Goal: Information Seeking & Learning: Learn about a topic

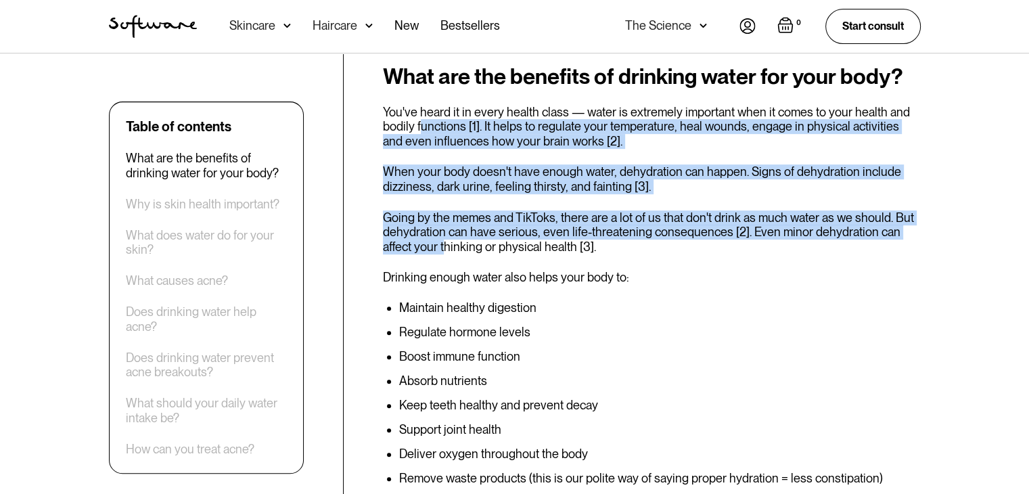
drag, startPoint x: 418, startPoint y: 122, endPoint x: 443, endPoint y: 244, distance: 125.0
click at [443, 244] on div "What are the benefits of drinking water for your body? You've heard it in every…" at bounding box center [652, 309] width 538 height 491
click at [425, 176] on p "When your body doesn't have enough water, dehydration can happen. Signs of dehy…" at bounding box center [652, 178] width 538 height 29
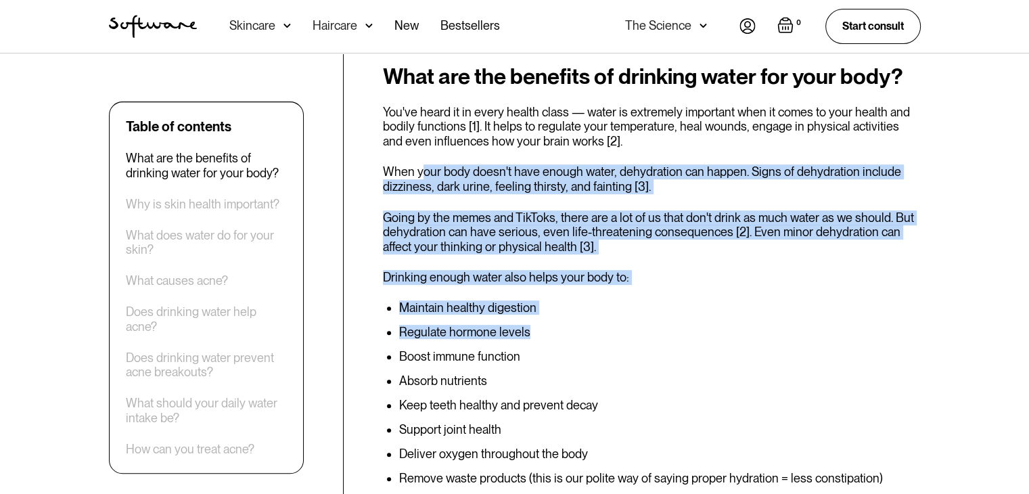
drag, startPoint x: 422, startPoint y: 171, endPoint x: 591, endPoint y: 326, distance: 229.3
click at [591, 326] on div "What are the benefits of drinking water for your body? You've heard it in every…" at bounding box center [652, 309] width 538 height 491
click at [591, 329] on li "Regulate hormone levels" at bounding box center [659, 332] width 521 height 14
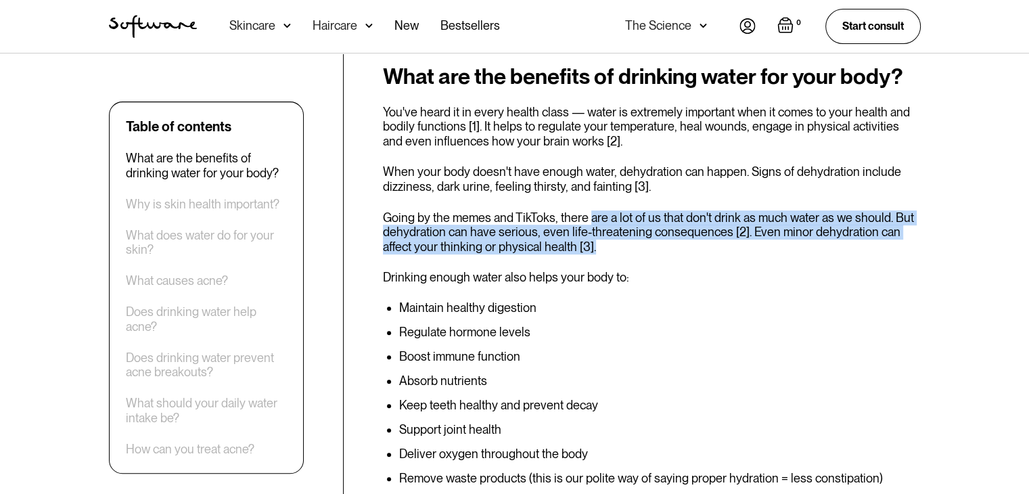
drag, startPoint x: 587, startPoint y: 220, endPoint x: 591, endPoint y: 250, distance: 30.0
click at [591, 250] on p "Going by the memes and TikToks, there are a lot of us that don't drink as much …" at bounding box center [652, 232] width 538 height 44
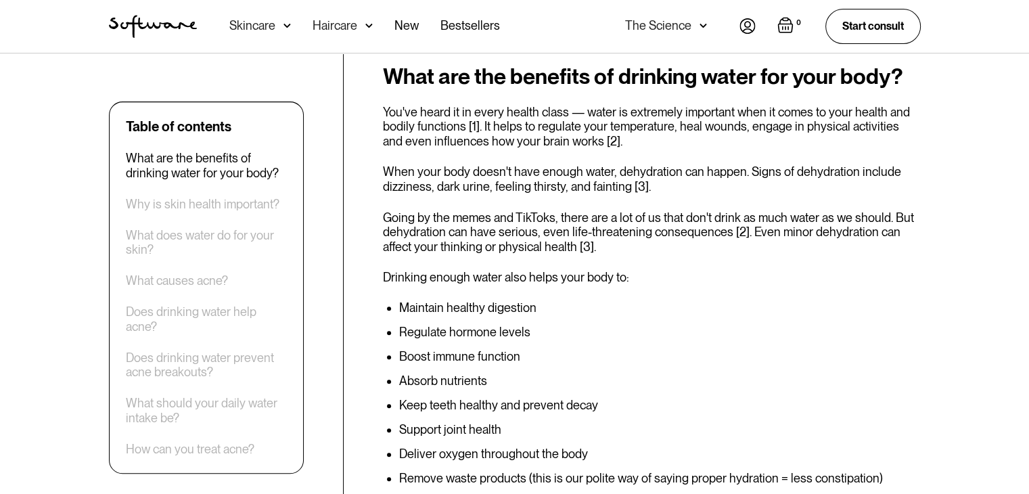
click at [593, 301] on li "Maintain healthy digestion" at bounding box center [659, 308] width 521 height 14
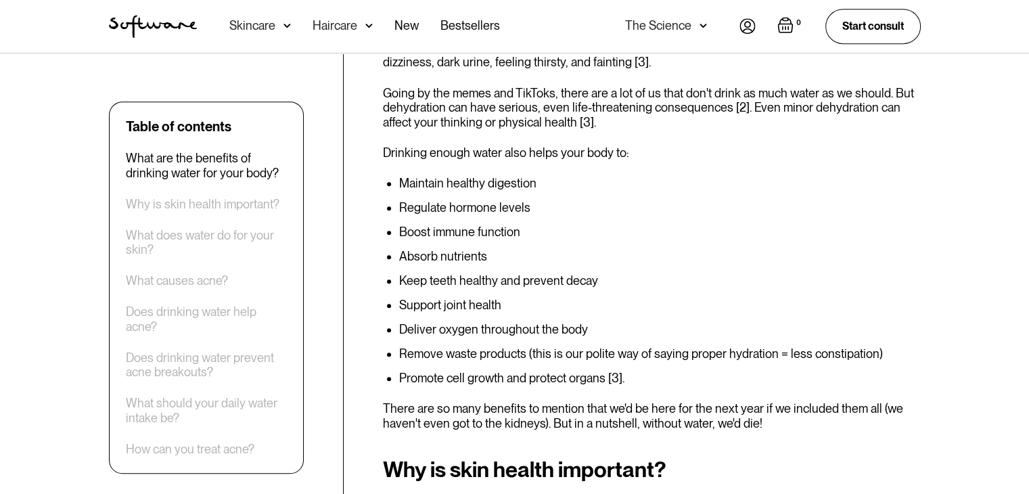
scroll to position [676, 0]
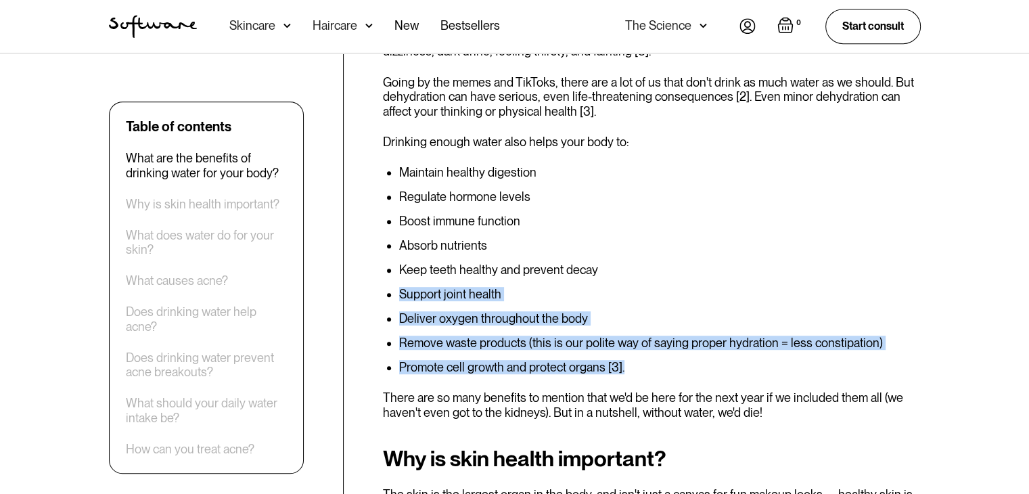
drag, startPoint x: 396, startPoint y: 293, endPoint x: 632, endPoint y: 373, distance: 249.8
click at [632, 373] on ul "Maintain healthy digestion Regulate hormone levels Boost immune function Absorb…" at bounding box center [652, 270] width 538 height 208
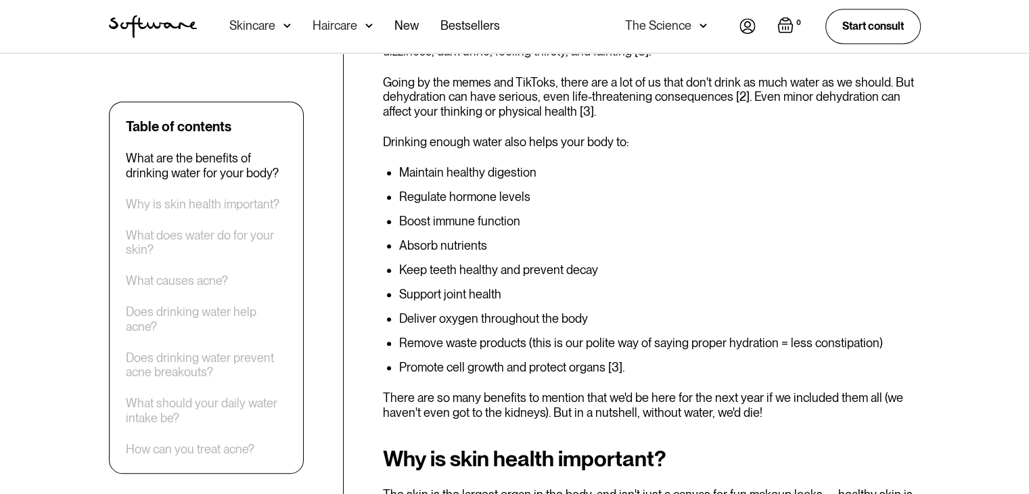
click at [383, 401] on p "There are so many benefits to mention that we'd be here for the next year if we…" at bounding box center [652, 404] width 538 height 29
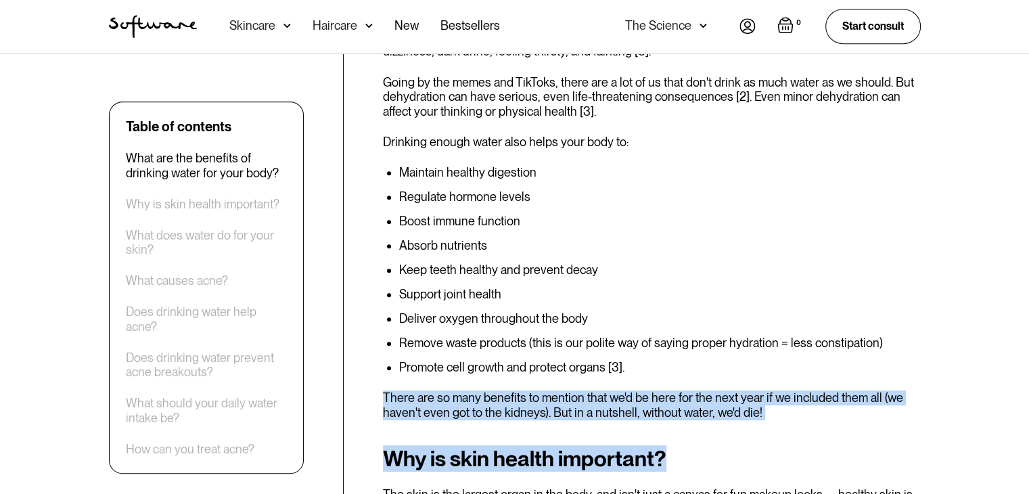
drag, startPoint x: 384, startPoint y: 397, endPoint x: 728, endPoint y: 449, distance: 347.5
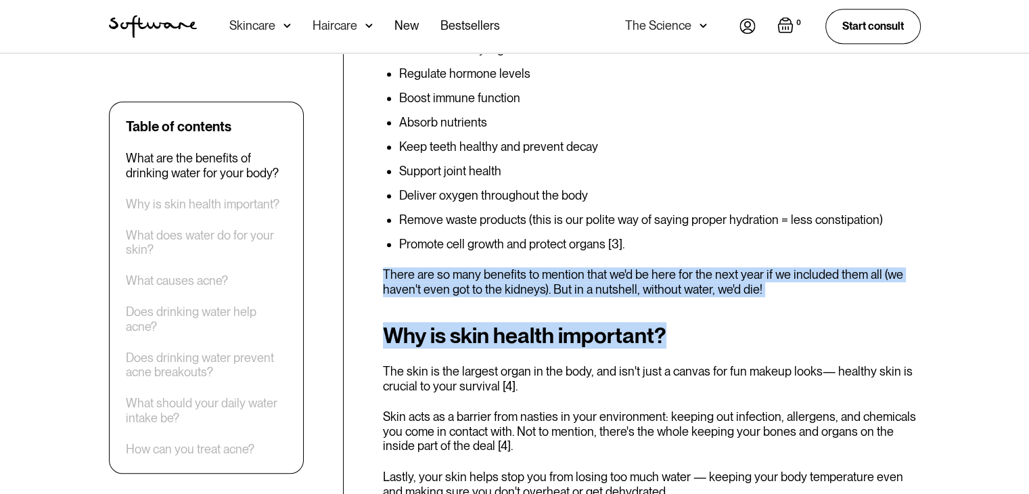
scroll to position [812, 0]
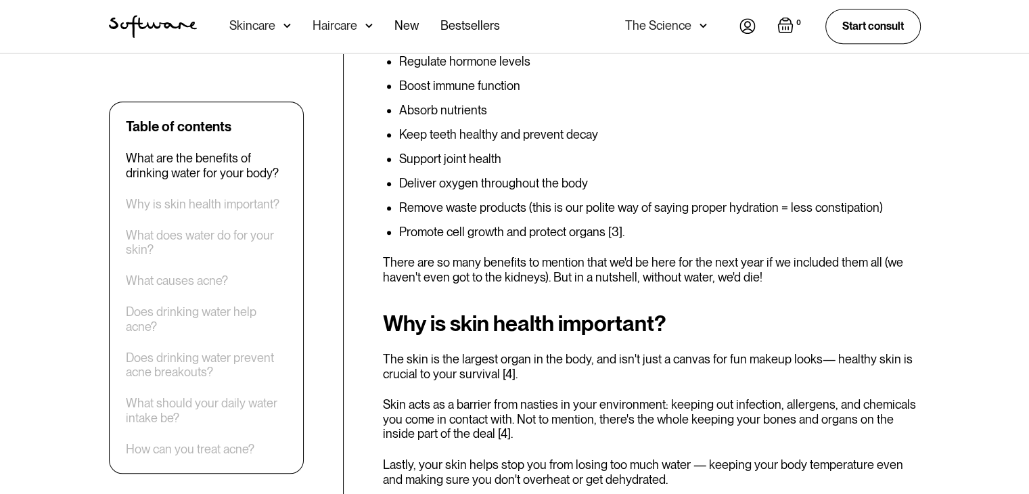
click at [717, 335] on div "Why is skin health important? The skin is the largest organ in the body, and is…" at bounding box center [652, 421] width 538 height 221
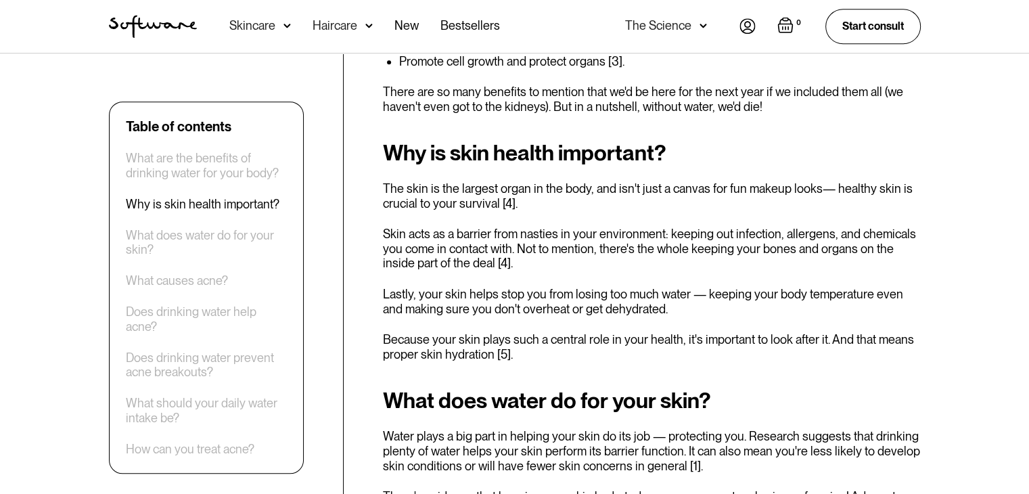
scroll to position [1015, 0]
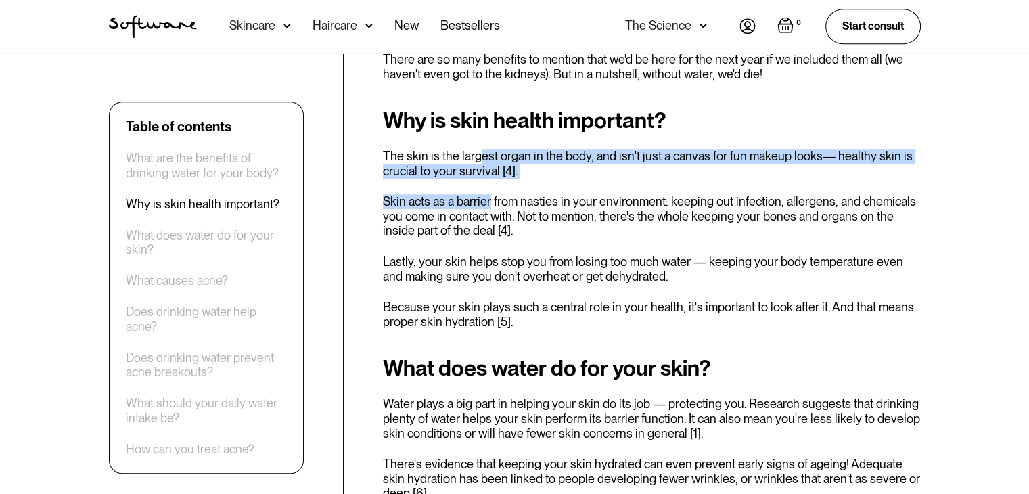
drag, startPoint x: 478, startPoint y: 159, endPoint x: 490, endPoint y: 199, distance: 41.5
click at [490, 199] on div "Why is skin health important? The skin is the largest organ in the body, and is…" at bounding box center [652, 218] width 538 height 221
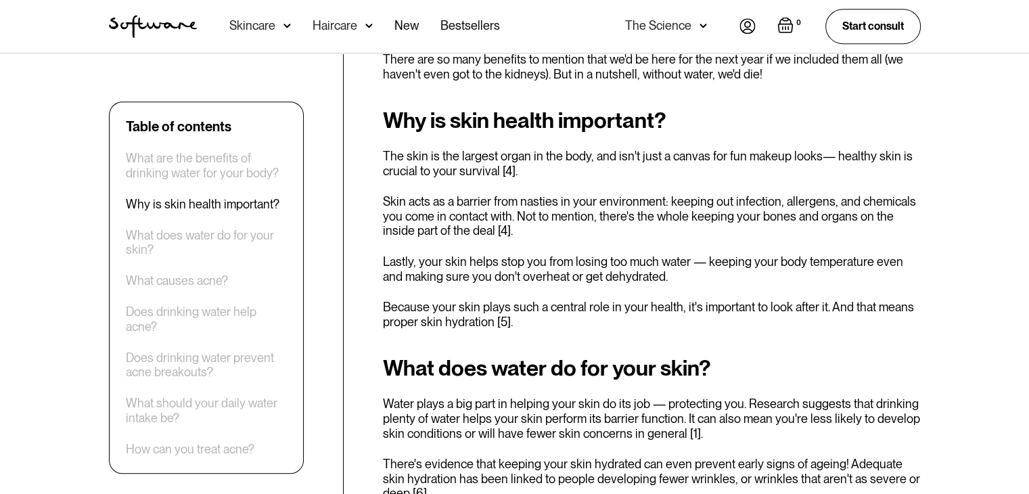
click at [494, 230] on p "Skin acts as a barrier from nasties in your environment: keeping out infection,…" at bounding box center [652, 216] width 538 height 44
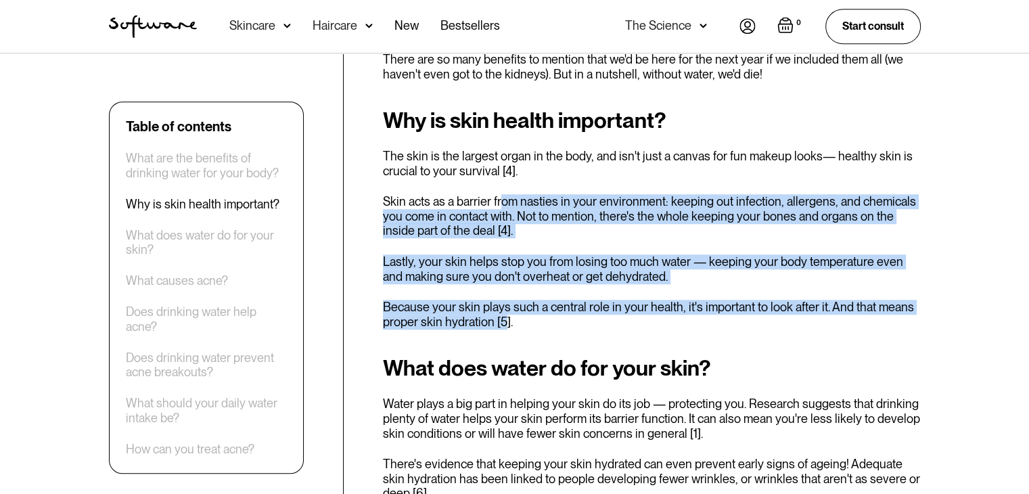
drag, startPoint x: 499, startPoint y: 198, endPoint x: 504, endPoint y: 325, distance: 127.9
click at [504, 325] on div "Why is skin health important? The skin is the largest organ in the body, and is…" at bounding box center [652, 218] width 538 height 221
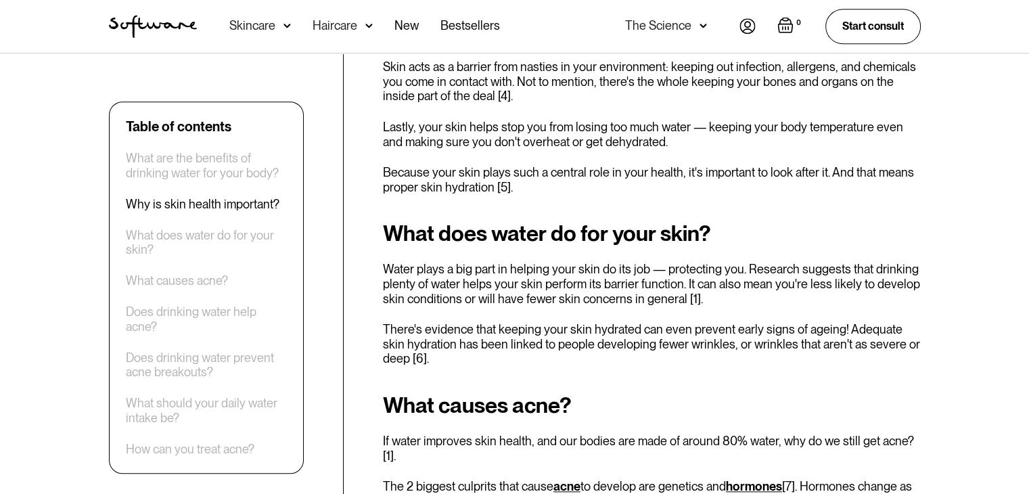
scroll to position [1150, 0]
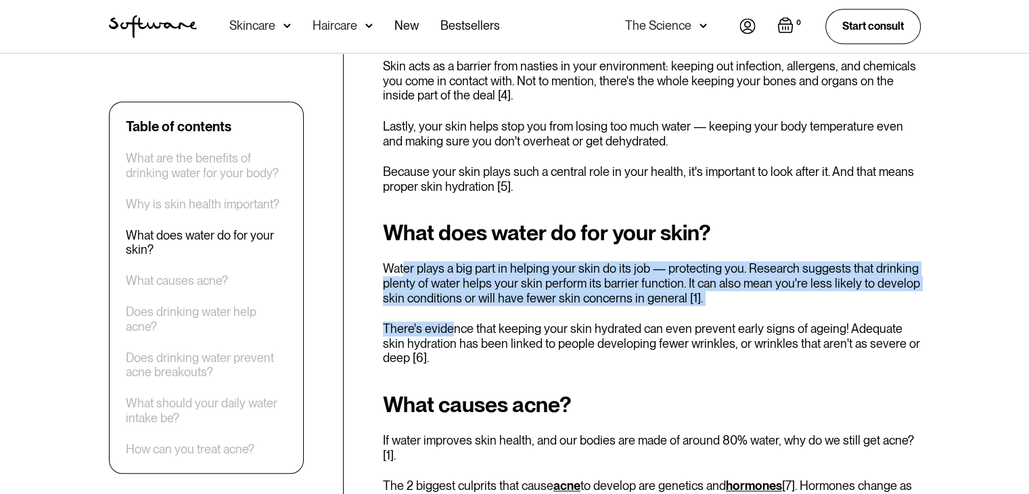
drag, startPoint x: 402, startPoint y: 270, endPoint x: 449, endPoint y: 315, distance: 65.1
click at [449, 315] on div "What does water do for your skin? Water plays a big part in helping your skin d…" at bounding box center [652, 293] width 538 height 145
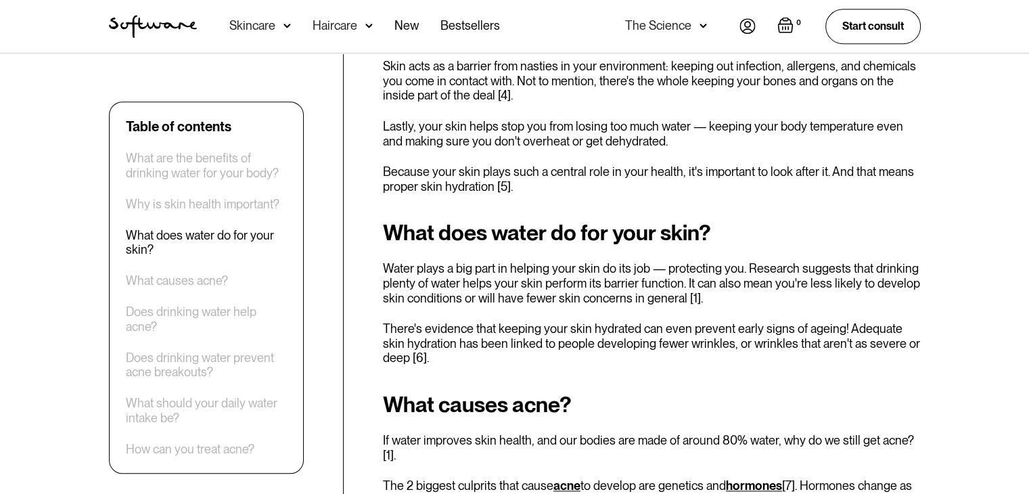
click at [484, 312] on div "What does water do for your skin? Water plays a big part in helping your skin d…" at bounding box center [652, 293] width 538 height 145
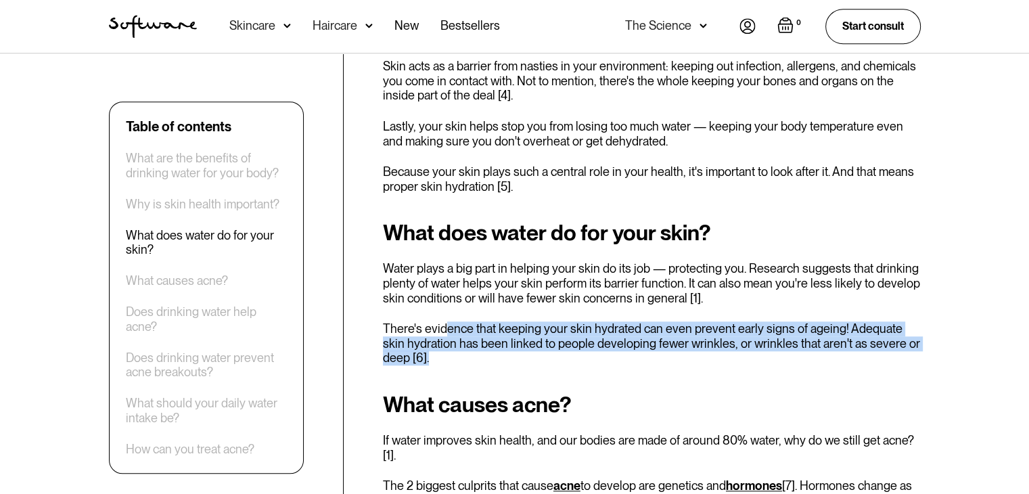
drag, startPoint x: 446, startPoint y: 331, endPoint x: 457, endPoint y: 351, distance: 23.0
click at [457, 351] on p "There's evidence that keeping your skin hydrated can even prevent early signs o…" at bounding box center [652, 343] width 538 height 44
click at [455, 361] on p "There's evidence that keeping your skin hydrated can even prevent early signs o…" at bounding box center [652, 343] width 538 height 44
drag, startPoint x: 406, startPoint y: 331, endPoint x: 473, endPoint y: 360, distance: 73.6
click at [473, 360] on p "There's evidence that keeping your skin hydrated can even prevent early signs o…" at bounding box center [652, 343] width 538 height 44
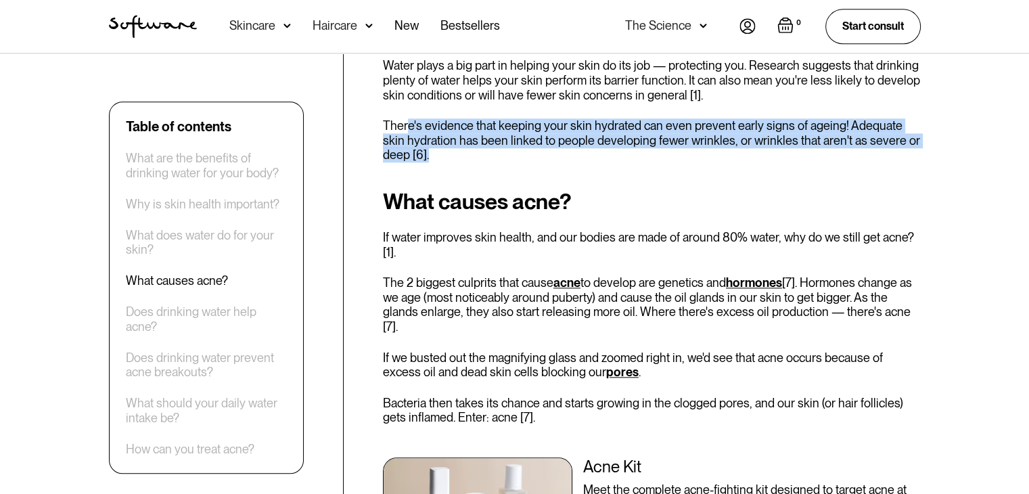
scroll to position [1420, 0]
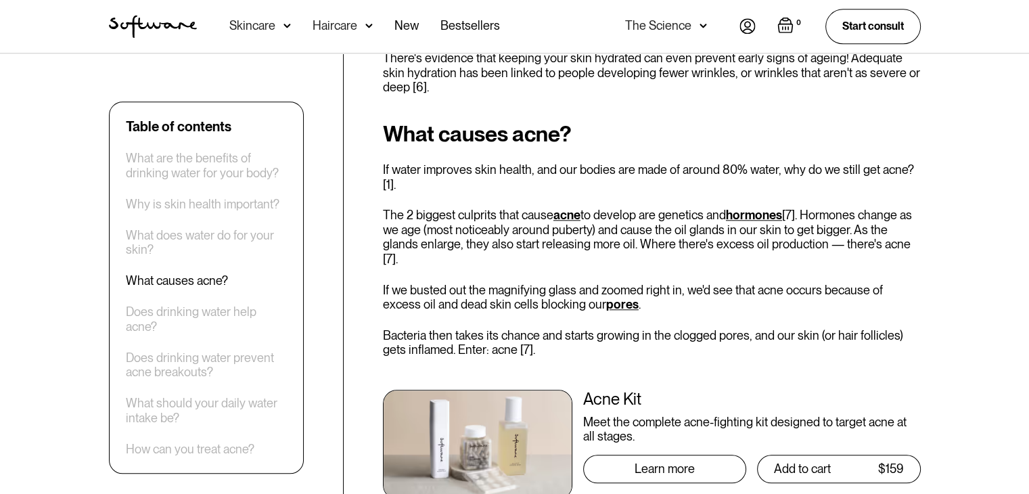
click at [398, 168] on p "If water improves skin health, and our bodies are made of around 80% water, why…" at bounding box center [652, 176] width 538 height 29
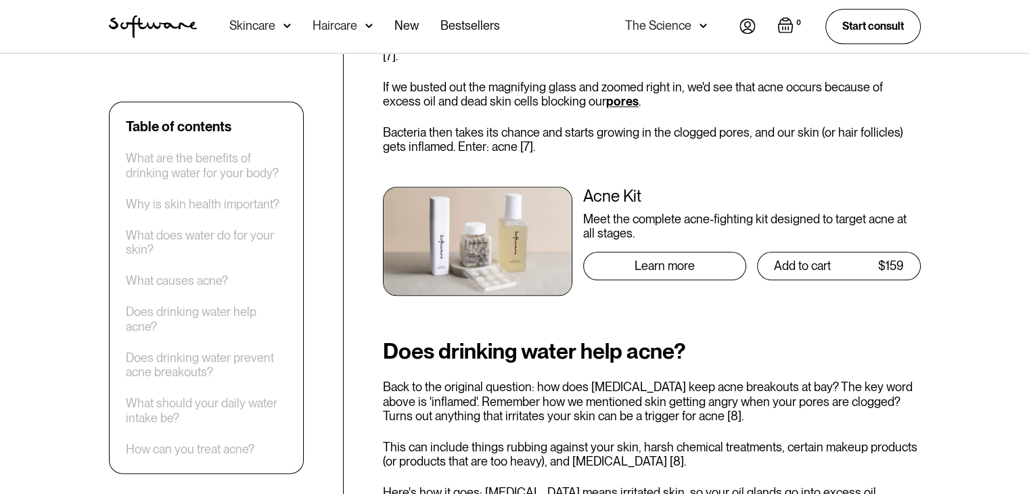
scroll to position [1759, 0]
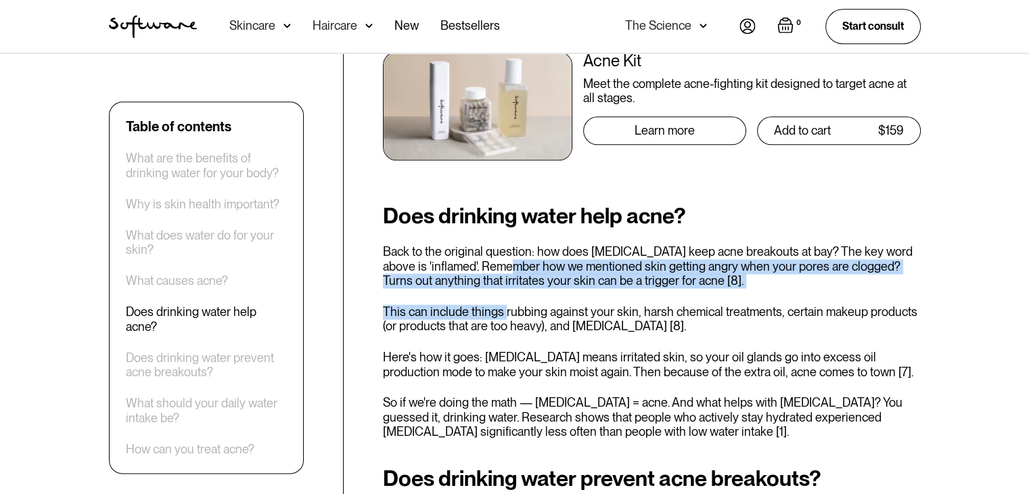
drag, startPoint x: 492, startPoint y: 231, endPoint x: 505, endPoint y: 262, distance: 33.4
click at [505, 262] on div "Does drinking water help acne? Back to the original question: how does staying …" at bounding box center [652, 321] width 538 height 235
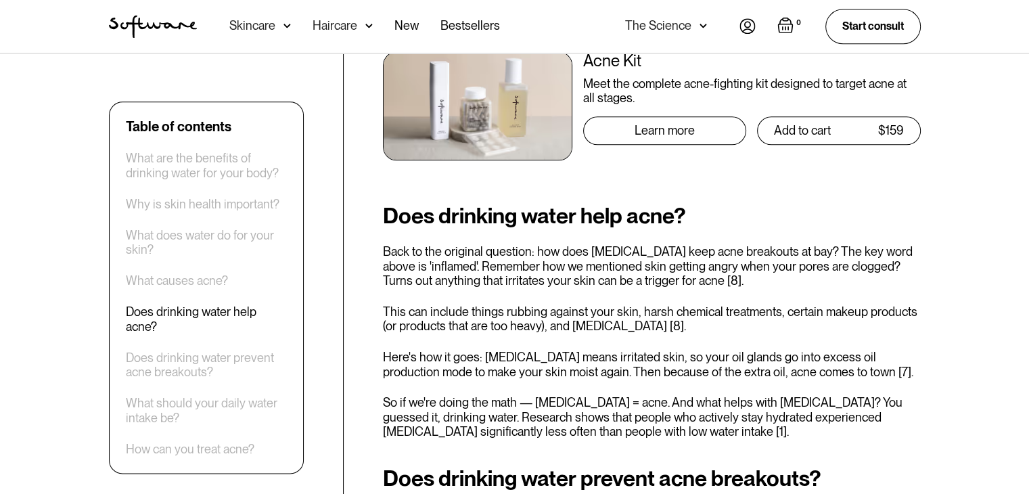
click at [506, 262] on div "Does drinking water help acne? Back to the original question: how does staying …" at bounding box center [652, 321] width 538 height 235
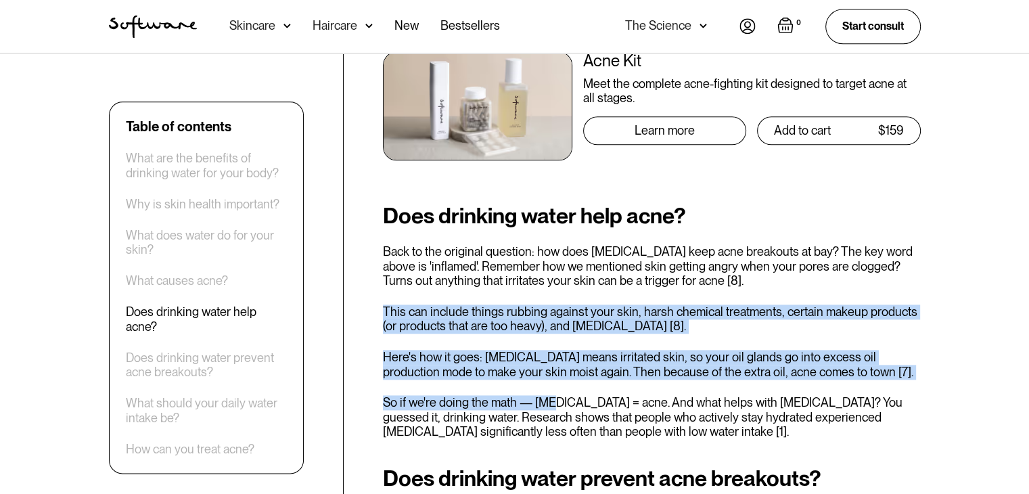
drag, startPoint x: 386, startPoint y: 281, endPoint x: 550, endPoint y: 358, distance: 181.8
click at [550, 358] on div "Does drinking water help acne? Back to the original question: how does staying …" at bounding box center [652, 321] width 538 height 235
click at [565, 350] on p "Here's how it goes: dryness means irritated skin, so your oil glands go into ex…" at bounding box center [652, 364] width 538 height 29
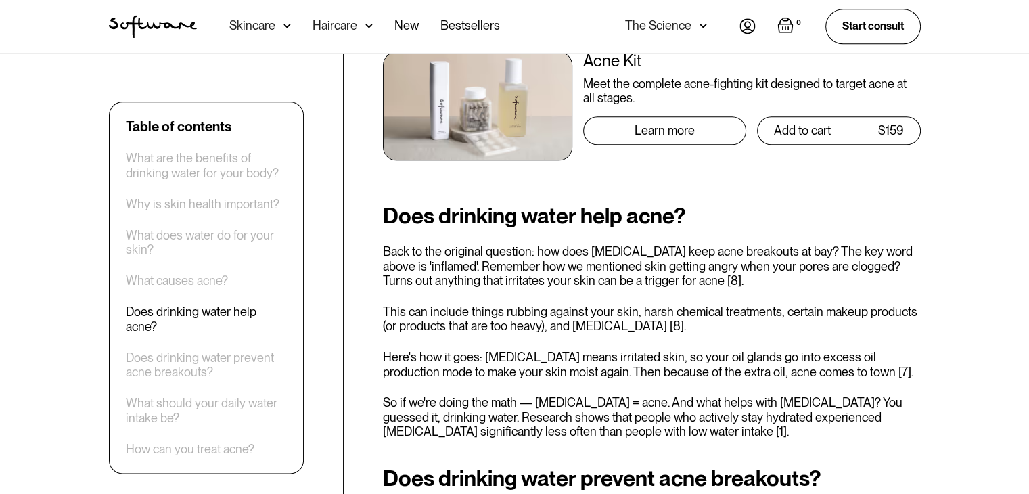
click at [566, 355] on div "Does drinking water help acne? Back to the original question: how does staying …" at bounding box center [652, 321] width 538 height 235
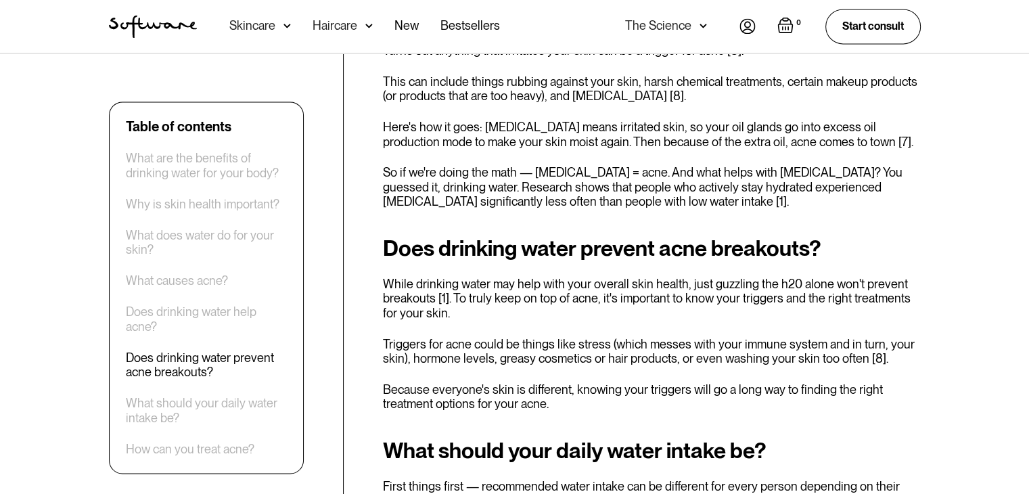
scroll to position [2029, 0]
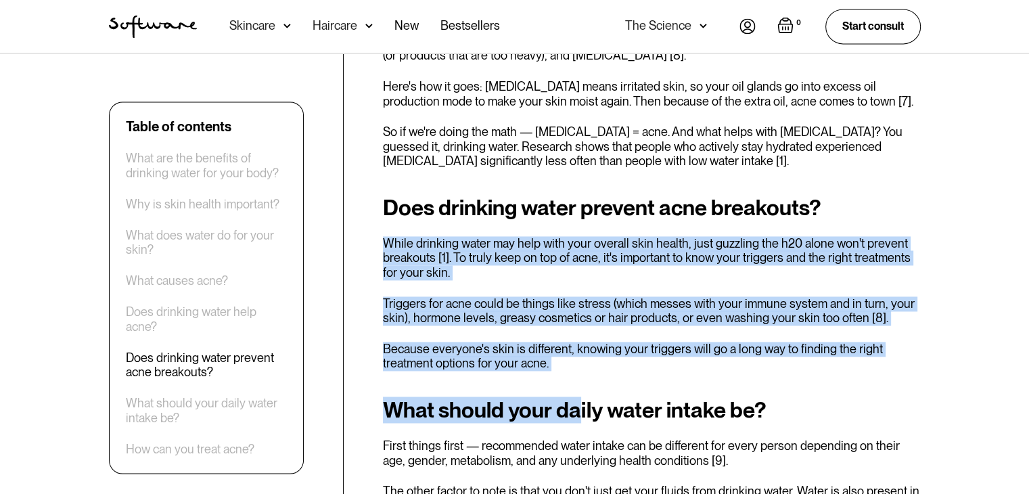
drag, startPoint x: 384, startPoint y: 213, endPoint x: 576, endPoint y: 361, distance: 242.0
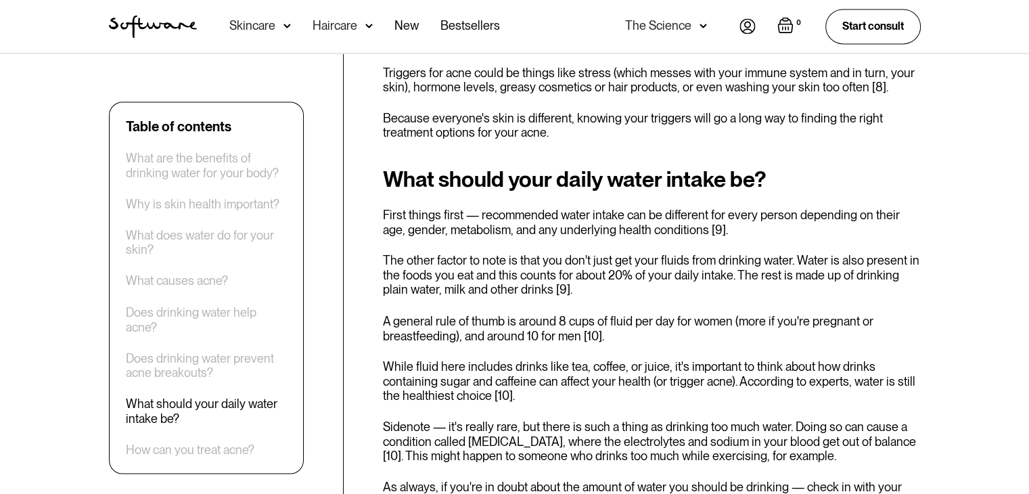
scroll to position [2300, 0]
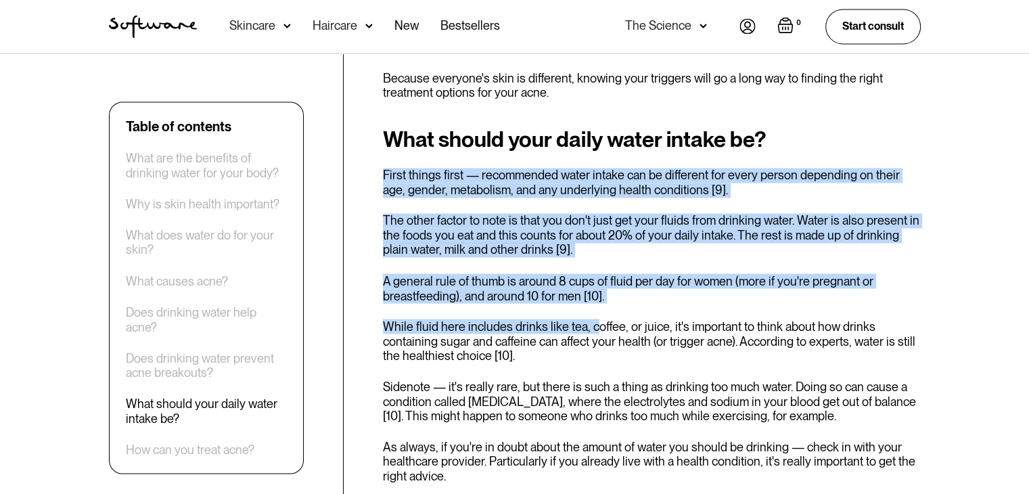
drag, startPoint x: 384, startPoint y: 144, endPoint x: 588, endPoint y: 292, distance: 252.5
click at [588, 292] on div "What should your daily water intake be? First things first — recommended water …" at bounding box center [652, 305] width 538 height 356
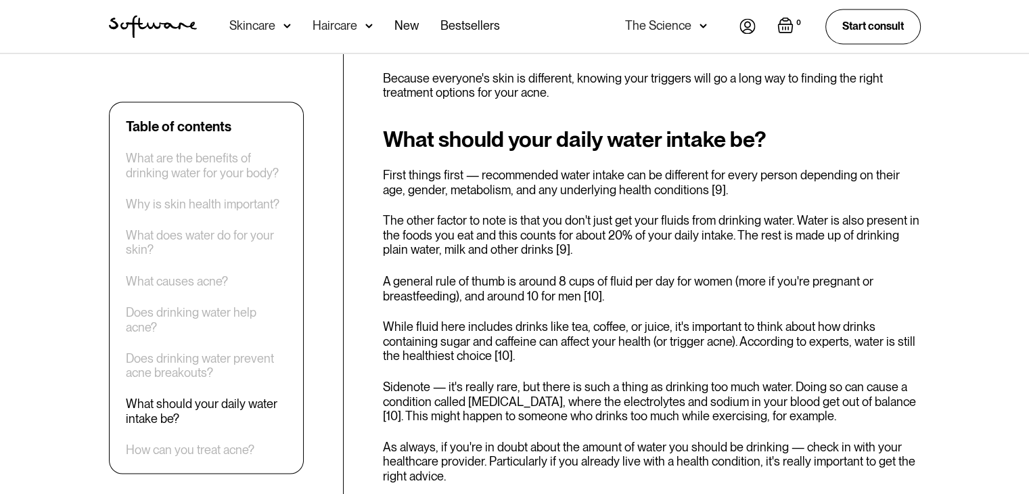
click at [611, 286] on div "What should your daily water intake be? First things first — recommended water …" at bounding box center [652, 305] width 538 height 356
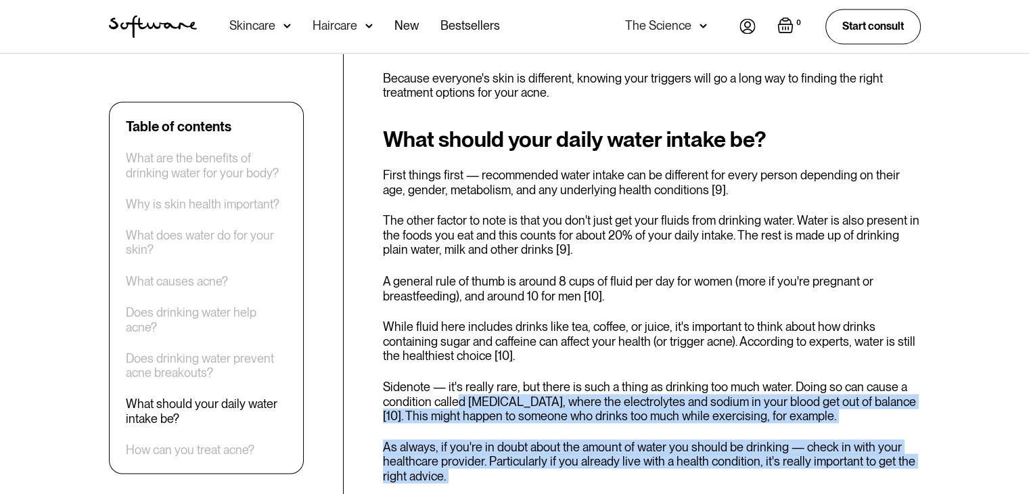
drag, startPoint x: 460, startPoint y: 365, endPoint x: 856, endPoint y: 460, distance: 407.0
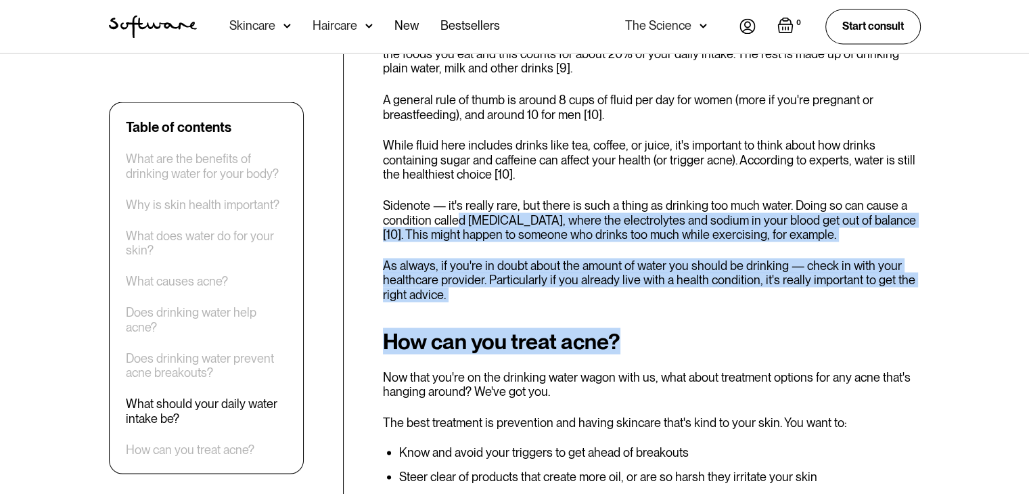
scroll to position [2503, 0]
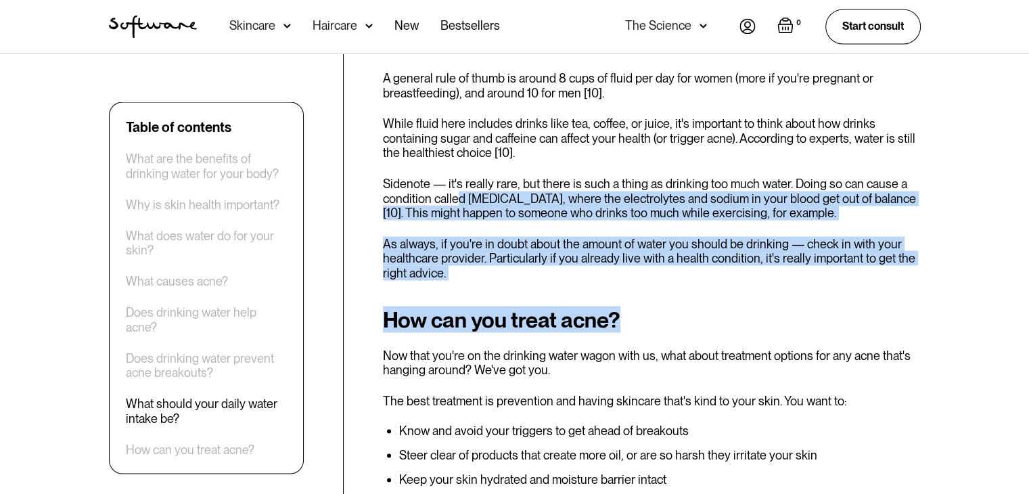
click at [456, 239] on p "As always, if you're in doubt about the amount of water you should be drinking …" at bounding box center [652, 258] width 538 height 44
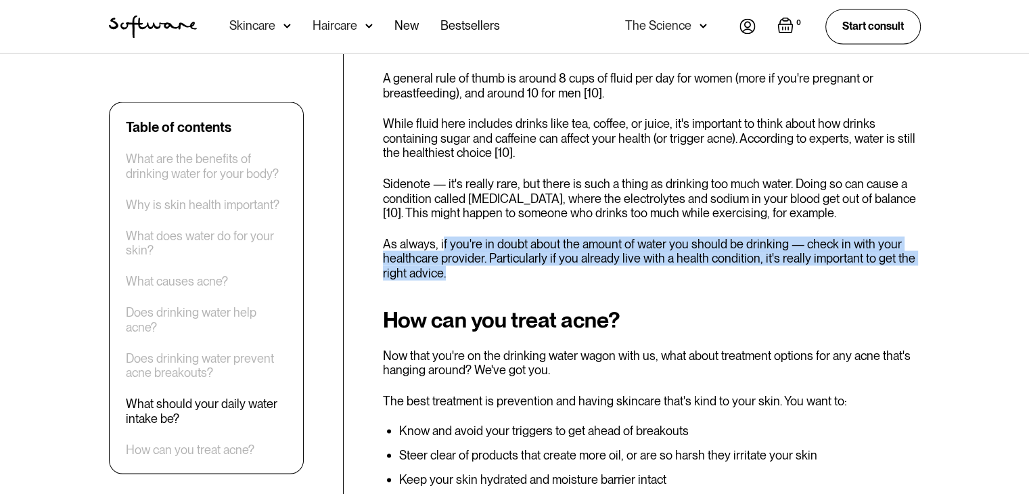
drag, startPoint x: 442, startPoint y: 211, endPoint x: 495, endPoint y: 244, distance: 62.5
click at [495, 244] on p "As always, if you're in doubt about the amount of water you should be drinking …" at bounding box center [652, 258] width 538 height 44
click at [547, 236] on p "As always, if you're in doubt about the amount of water you should be drinking …" at bounding box center [652, 258] width 538 height 44
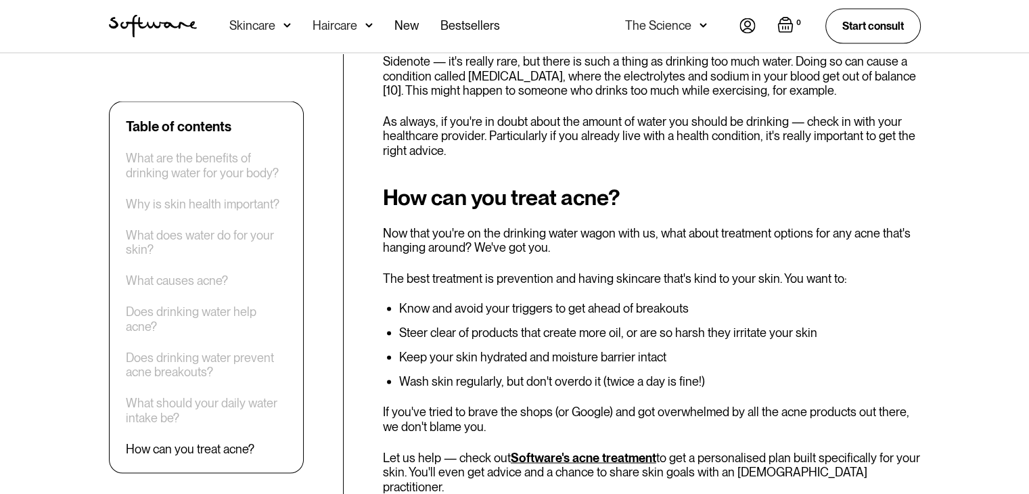
scroll to position [2638, 0]
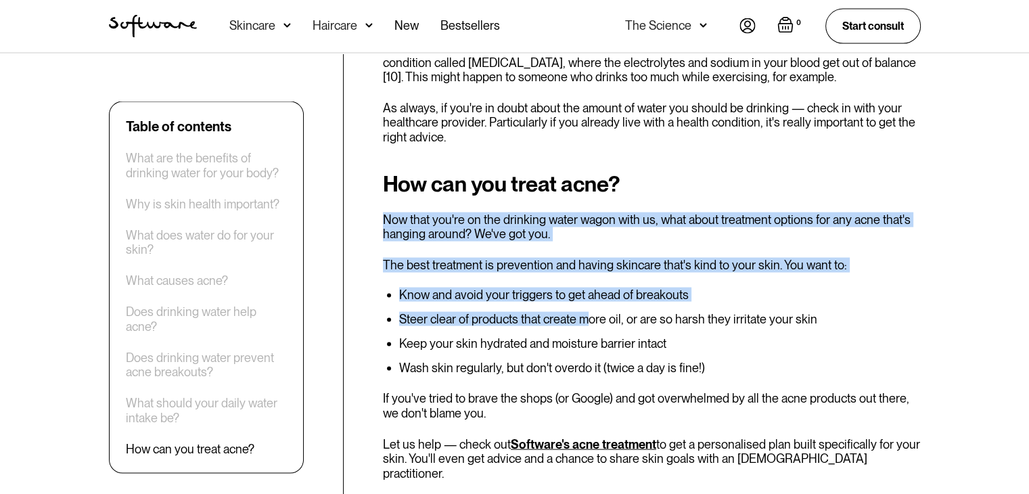
drag, startPoint x: 380, startPoint y: 190, endPoint x: 585, endPoint y: 275, distance: 221.7
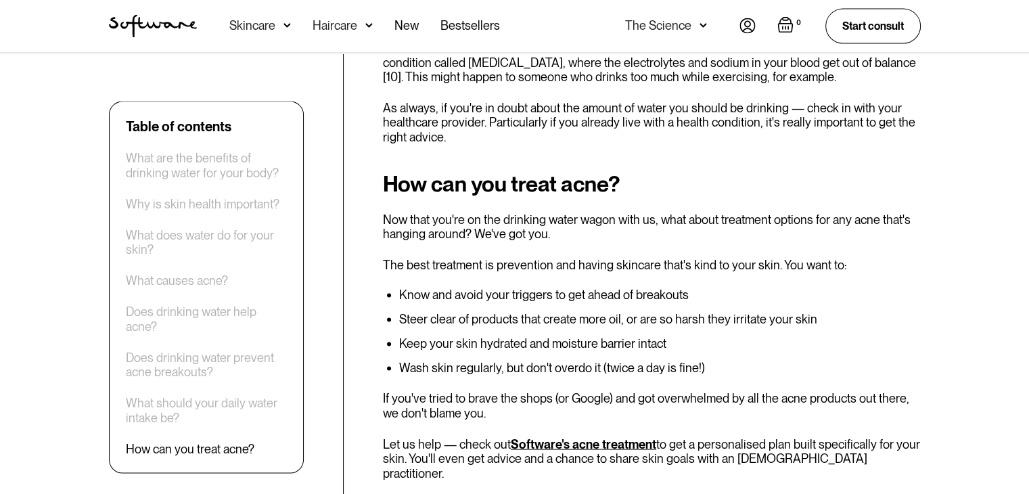
click at [652, 361] on li "Wash skin regularly, but don't overdo it (twice a day is fine!)" at bounding box center [659, 368] width 521 height 14
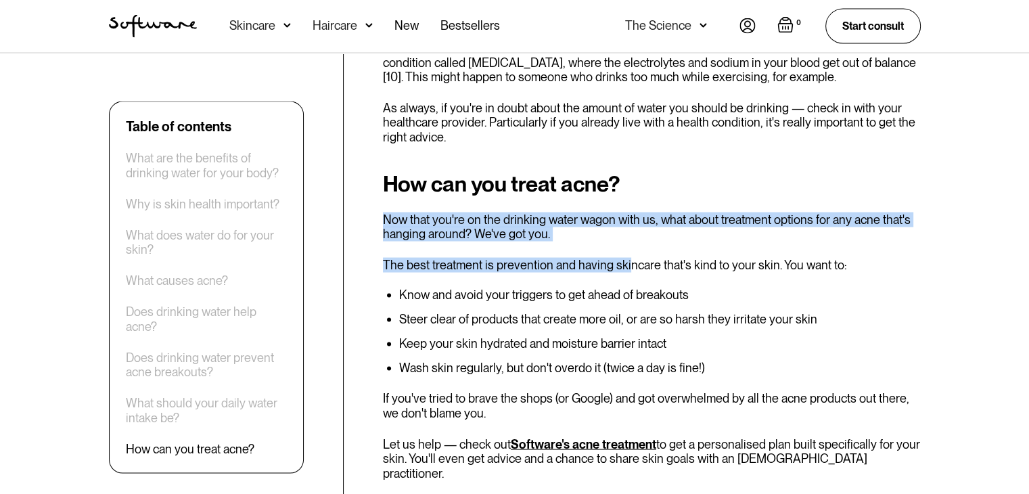
drag, startPoint x: 384, startPoint y: 187, endPoint x: 627, endPoint y: 212, distance: 244.7
click at [627, 212] on div "How can you treat acne? Now that you're on the drinking water wagon with us, wh…" at bounding box center [652, 467] width 538 height 590
click at [558, 218] on div "How can you treat acne? Now that you're on the drinking water wagon with us, wh…" at bounding box center [652, 467] width 538 height 590
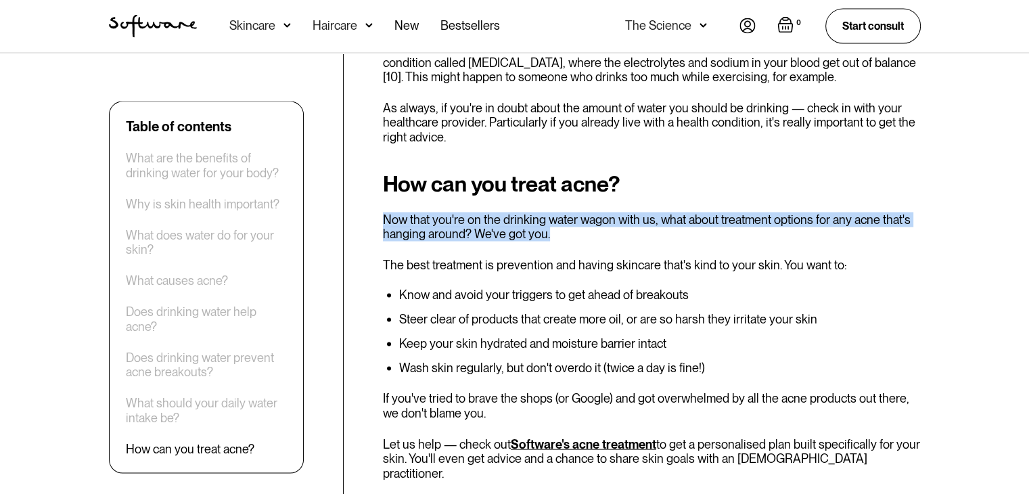
drag, startPoint x: 386, startPoint y: 193, endPoint x: 565, endPoint y: 206, distance: 179.7
click at [565, 212] on p "Now that you're on the drinking water wagon with us, what about treatment optio…" at bounding box center [652, 226] width 538 height 29
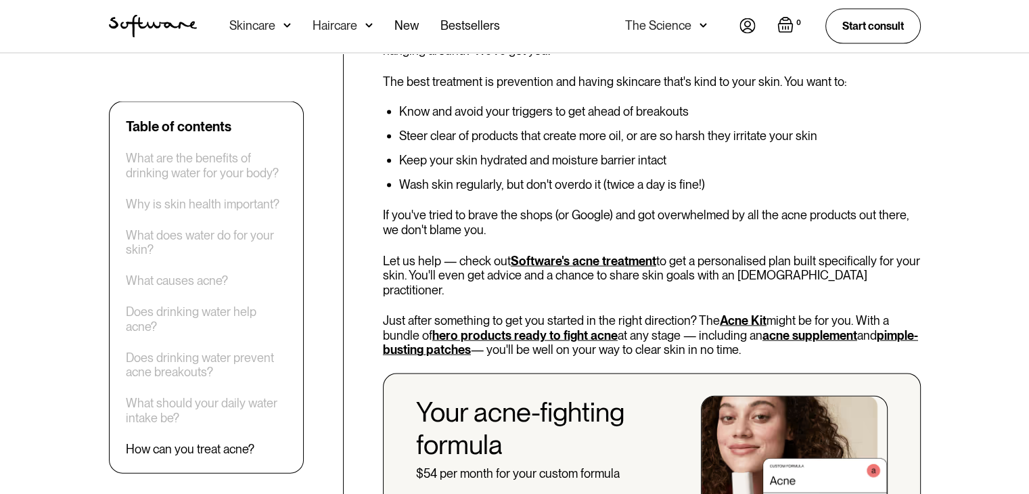
scroll to position [2841, 0]
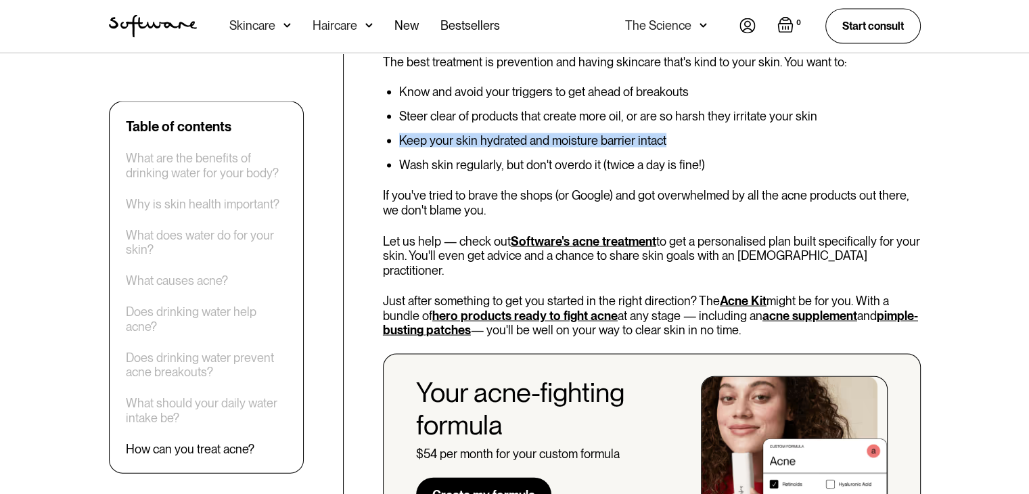
drag, startPoint x: 413, startPoint y: 114, endPoint x: 675, endPoint y: 112, distance: 261.8
click at [675, 134] on li "Keep your skin hydrated and moisture barrier intact" at bounding box center [659, 141] width 521 height 14
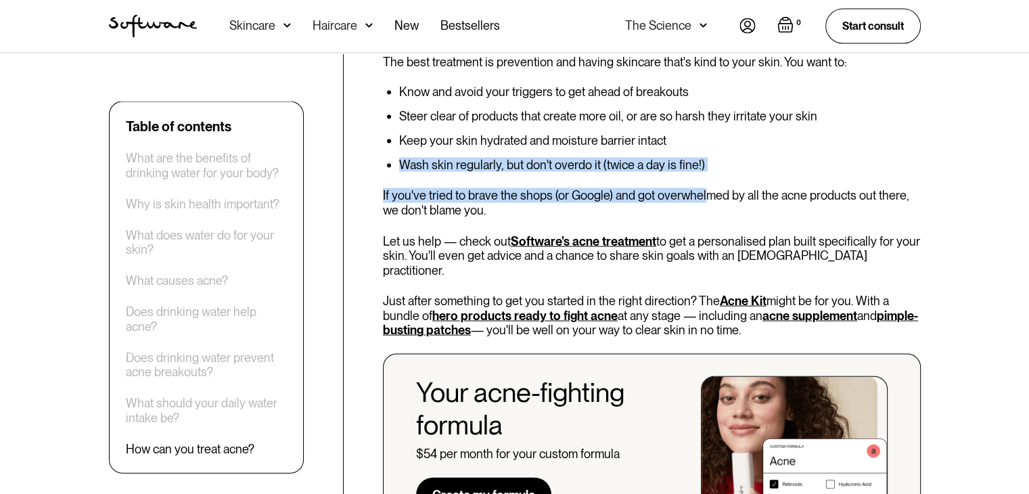
drag, startPoint x: 401, startPoint y: 136, endPoint x: 703, endPoint y: 145, distance: 301.8
click at [703, 145] on div "How can you treat acne? Now that you're on the drinking water wagon with us, wh…" at bounding box center [652, 264] width 538 height 590
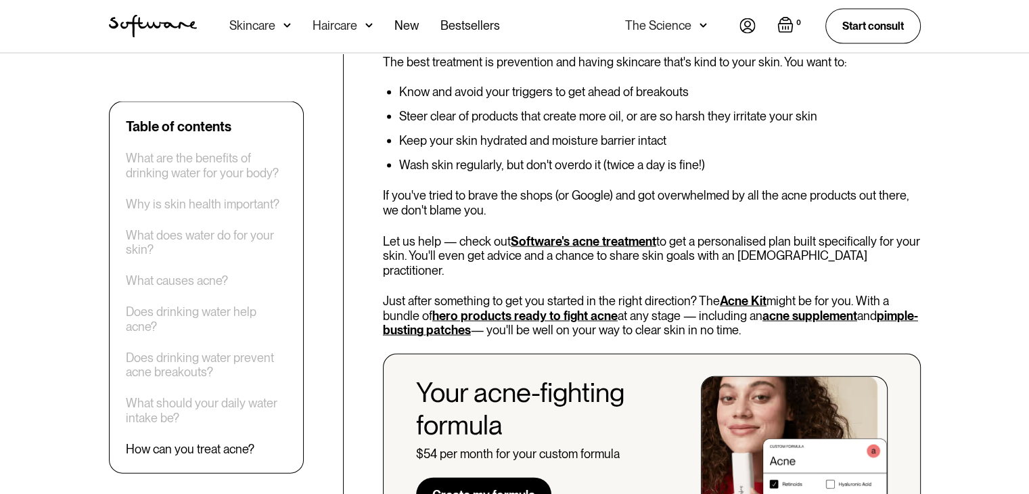
click at [541, 189] on div "How can you treat acne? Now that you're on the drinking water wagon with us, wh…" at bounding box center [652, 264] width 538 height 590
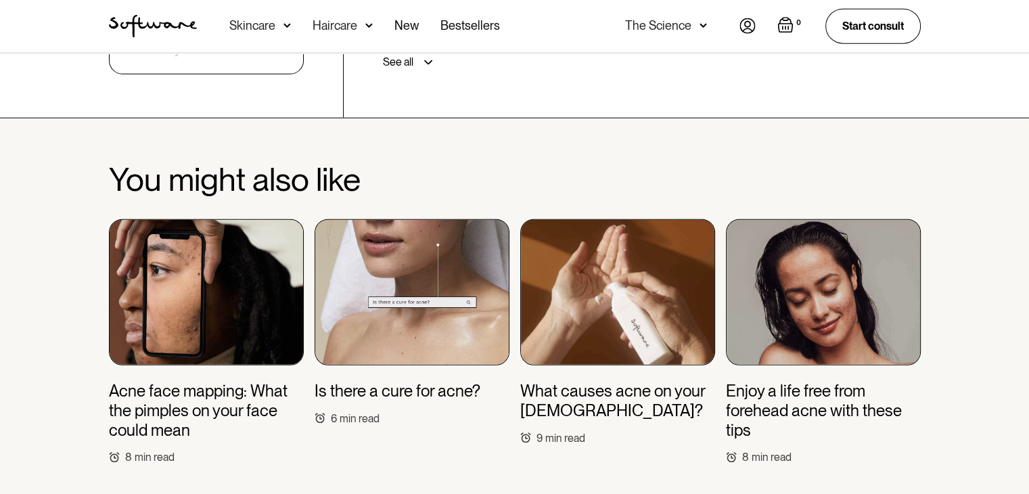
scroll to position [3517, 0]
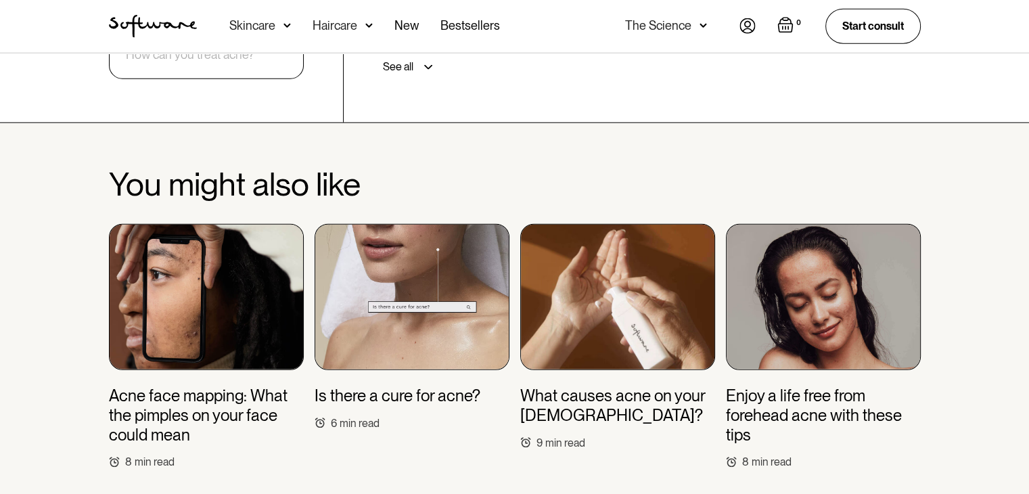
click at [249, 224] on img at bounding box center [206, 297] width 195 height 146
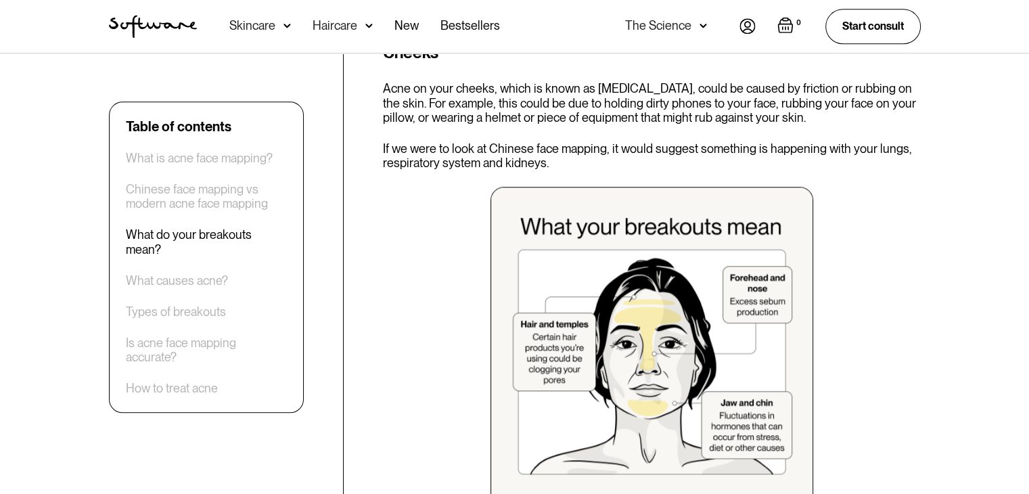
scroll to position [1285, 0]
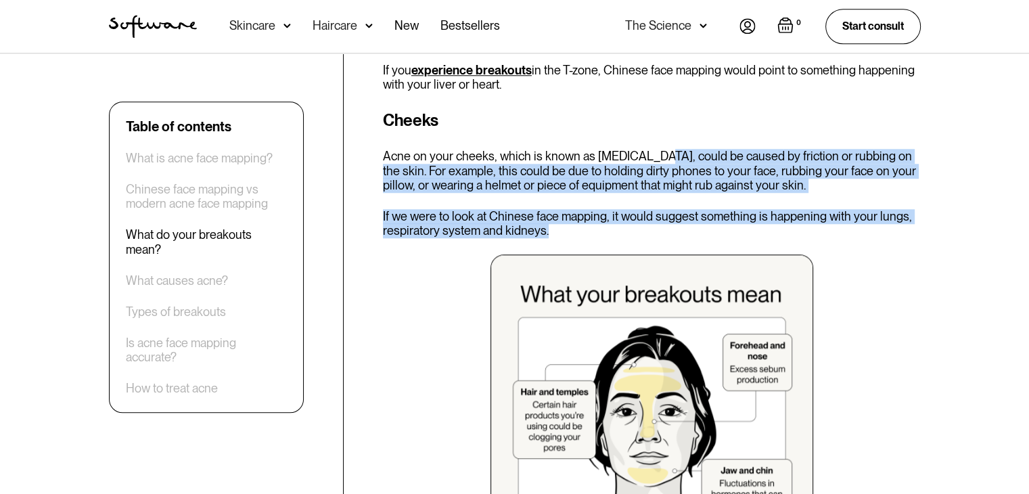
drag, startPoint x: 662, startPoint y: 156, endPoint x: 721, endPoint y: 235, distance: 99.6
click at [721, 235] on div "Cheeks Acne on your cheeks, which is known as [MEDICAL_DATA], could be caused b…" at bounding box center [652, 342] width 538 height 469
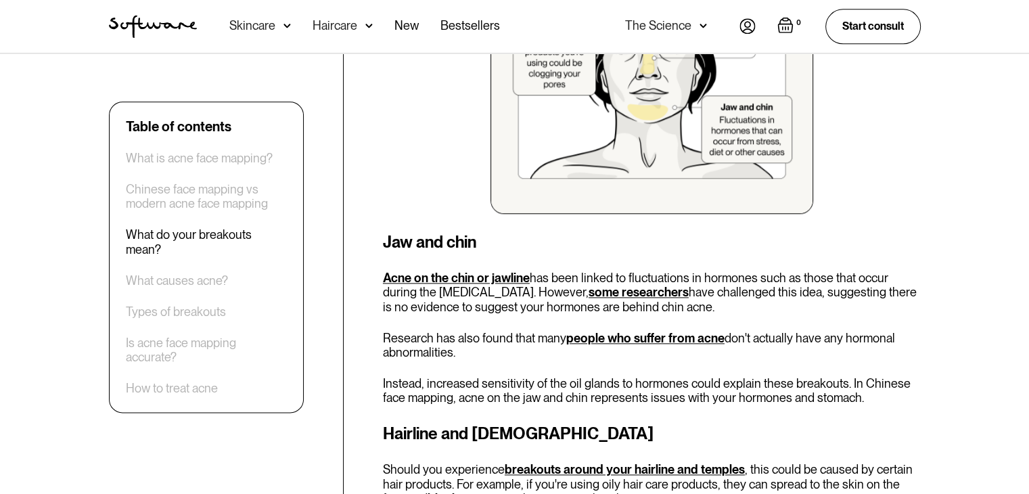
scroll to position [1691, 0]
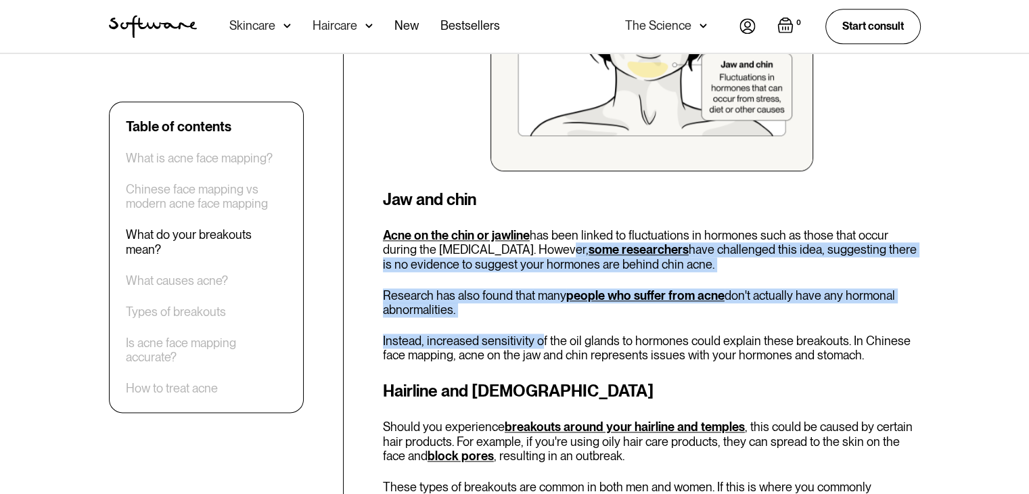
drag, startPoint x: 511, startPoint y: 249, endPoint x: 538, endPoint y: 318, distance: 74.1
click at [538, 318] on div "Jaw and chin Acne on the chin or jawline has been linked to fluctuations in hor…" at bounding box center [652, 274] width 538 height 175
click at [517, 315] on p "Research has also found that many people who suffer from acne don't actually ha…" at bounding box center [652, 302] width 538 height 29
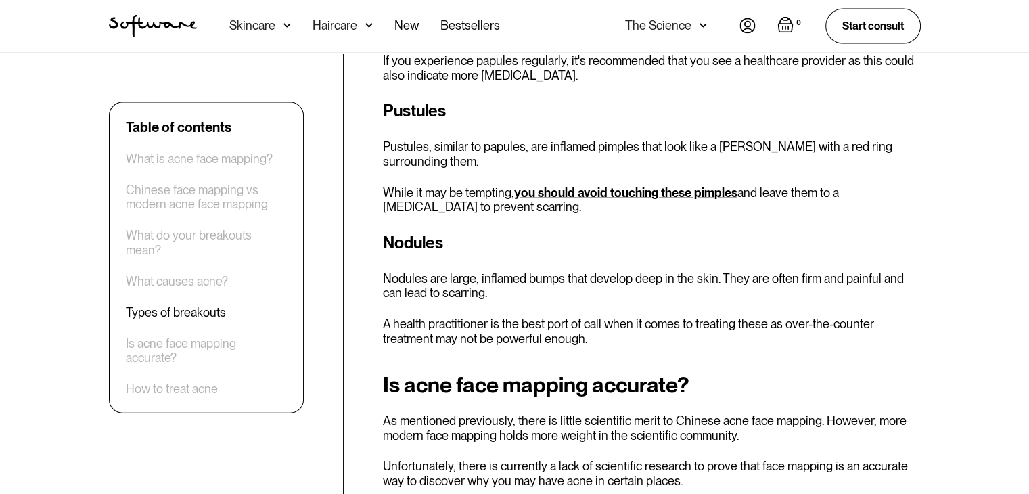
scroll to position [3111, 0]
